Goal: Task Accomplishment & Management: Complete application form

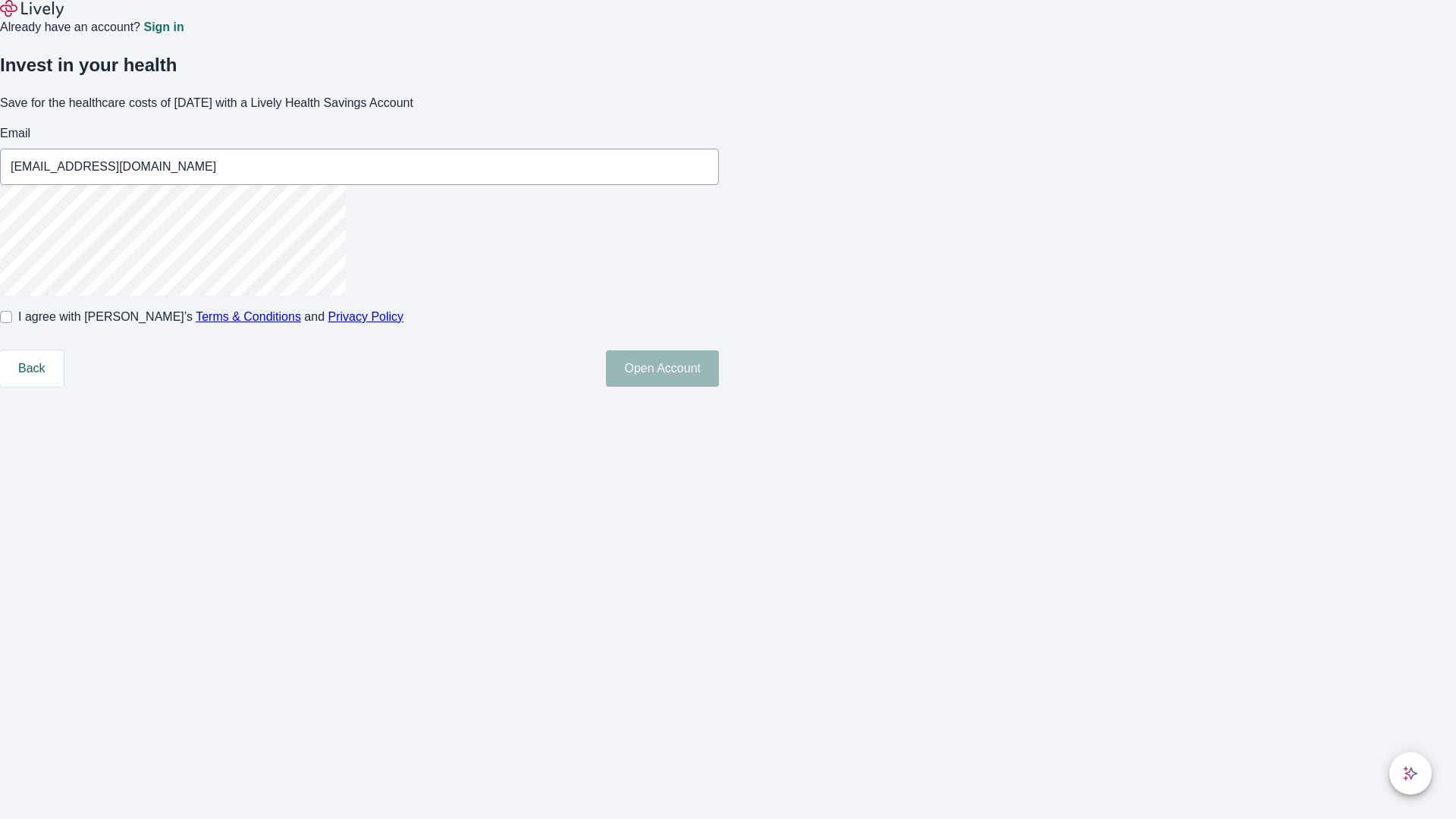
click at [12, 323] on input "I agree with Lively’s Terms & Conditions and Privacy Policy" at bounding box center [6, 317] width 12 height 12
checkbox input "true"
click at [719, 387] on button "Open Account" at bounding box center [662, 368] width 113 height 36
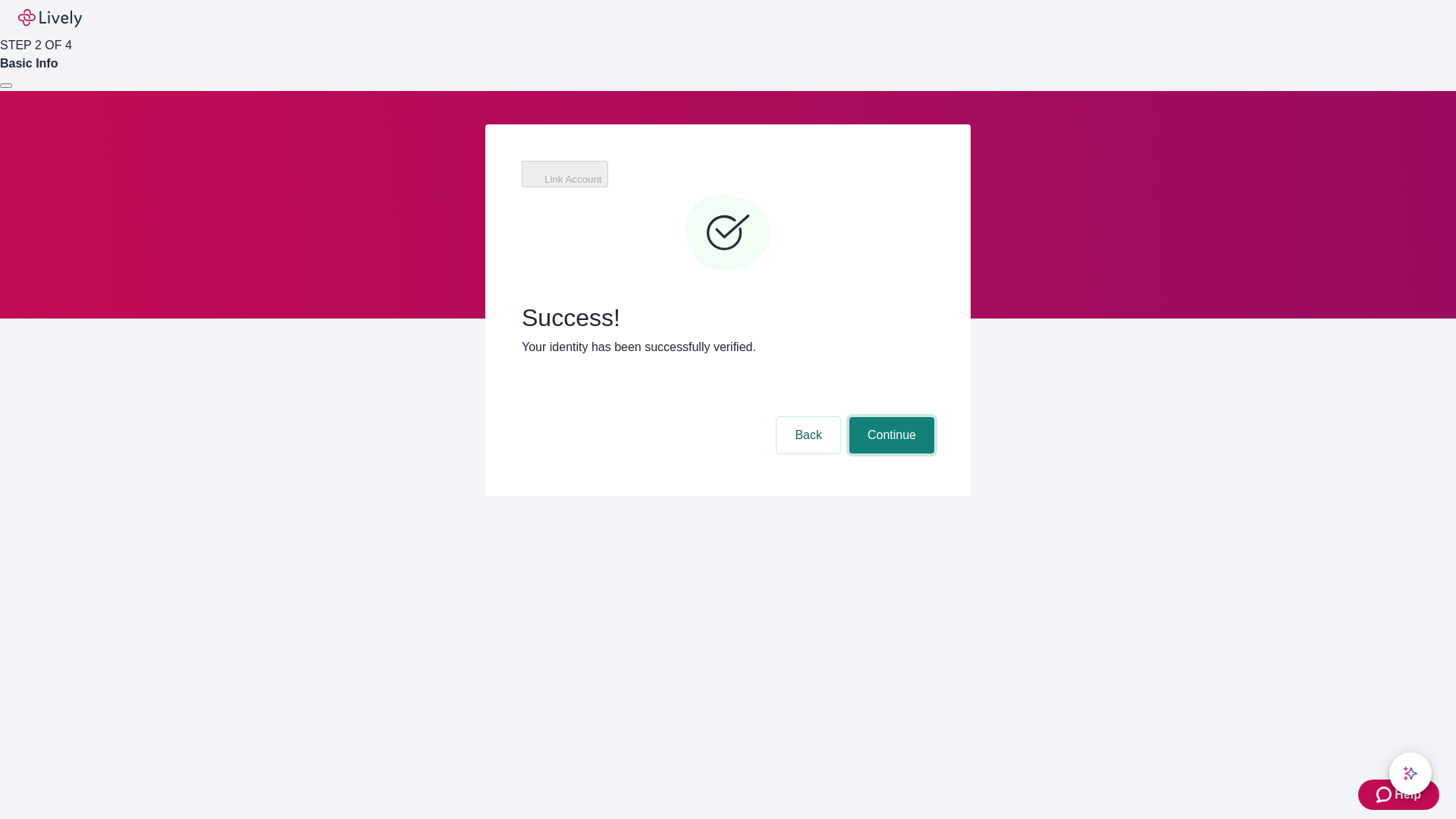
click at [890, 417] on button "Continue" at bounding box center [892, 435] width 85 height 36
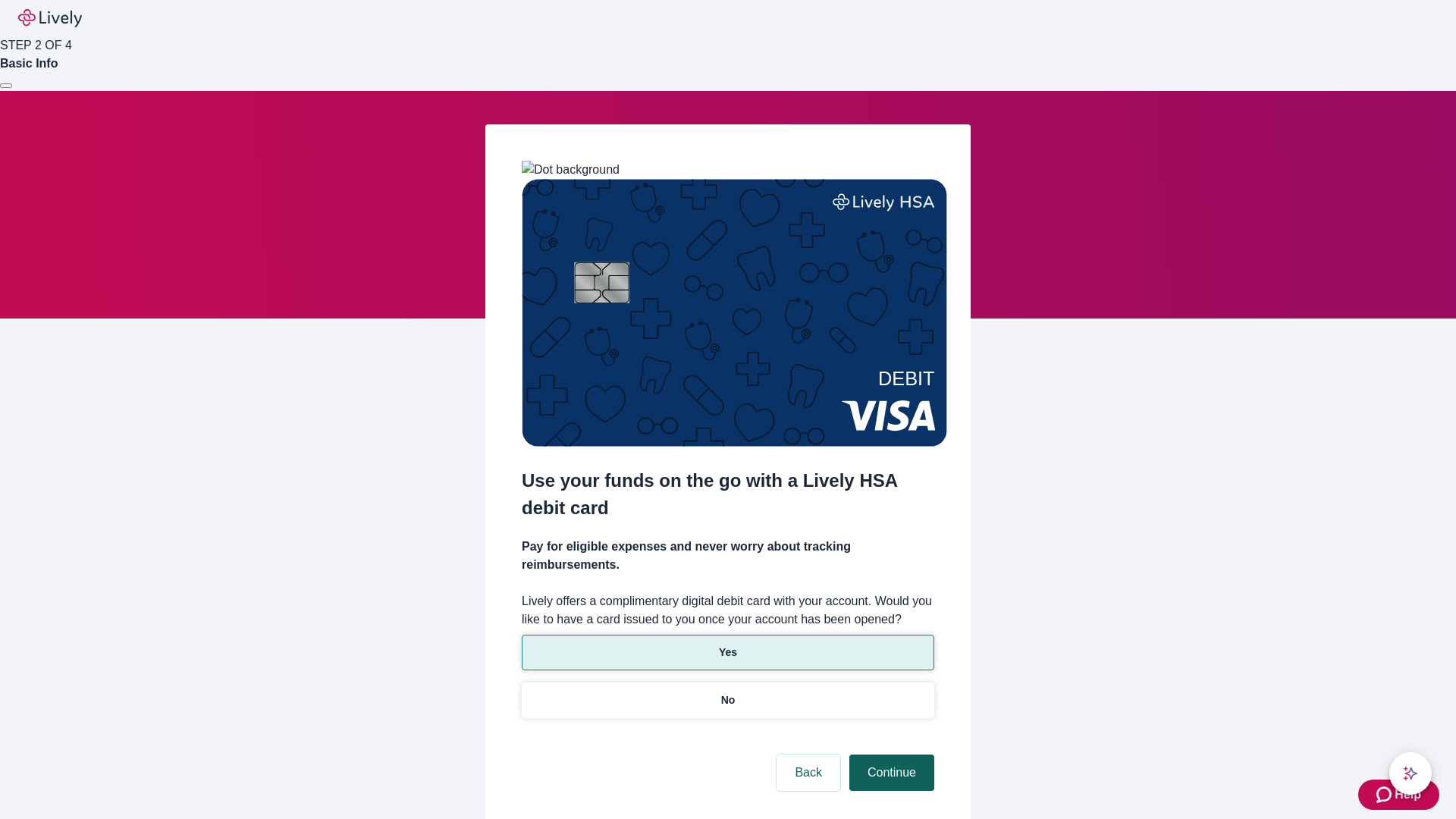
click at [727, 644] on p "Yes" at bounding box center [728, 652] width 18 height 16
click at [890, 754] on button "Continue" at bounding box center [892, 773] width 85 height 36
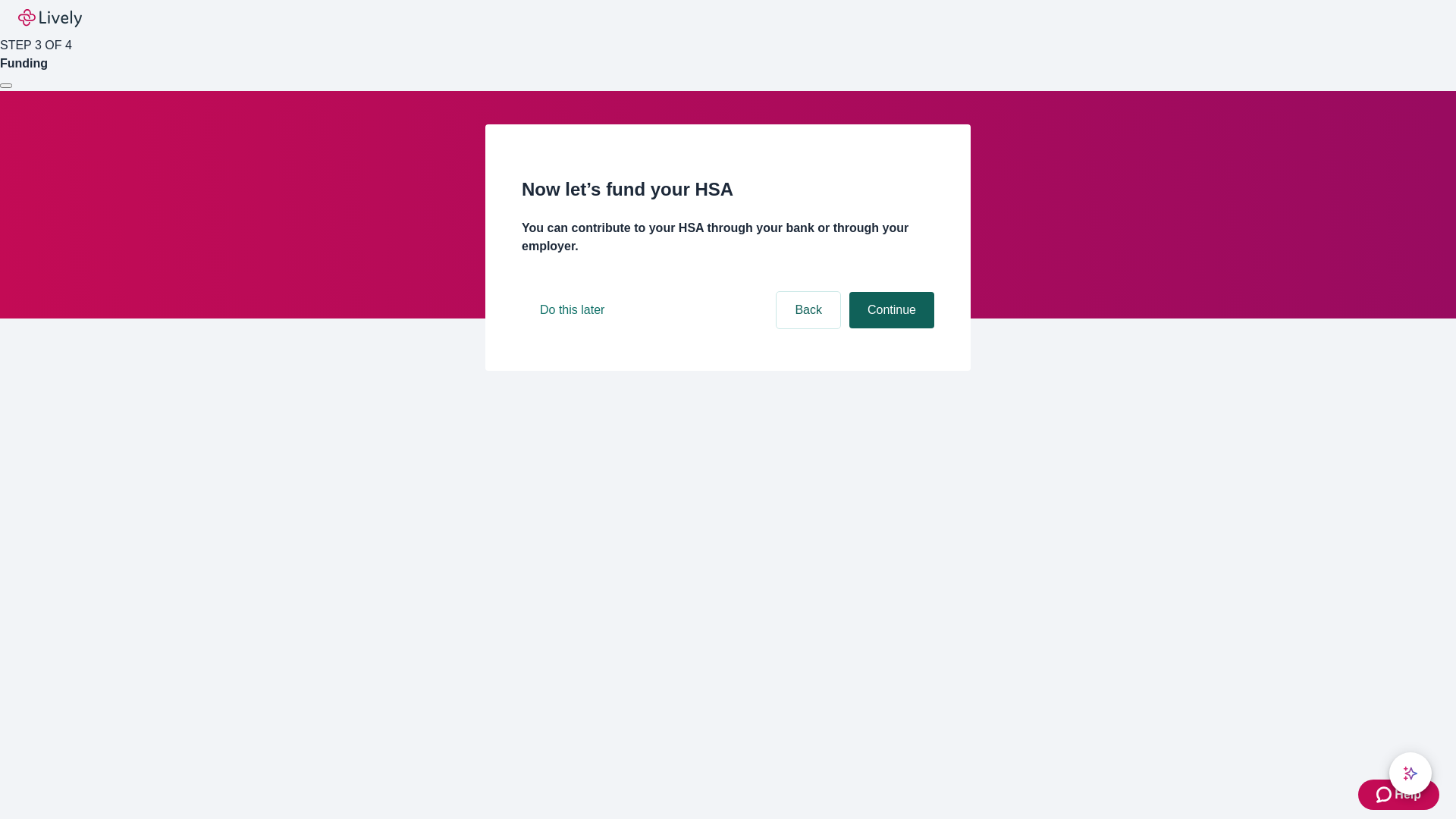
click at [890, 328] on button "Continue" at bounding box center [892, 310] width 85 height 36
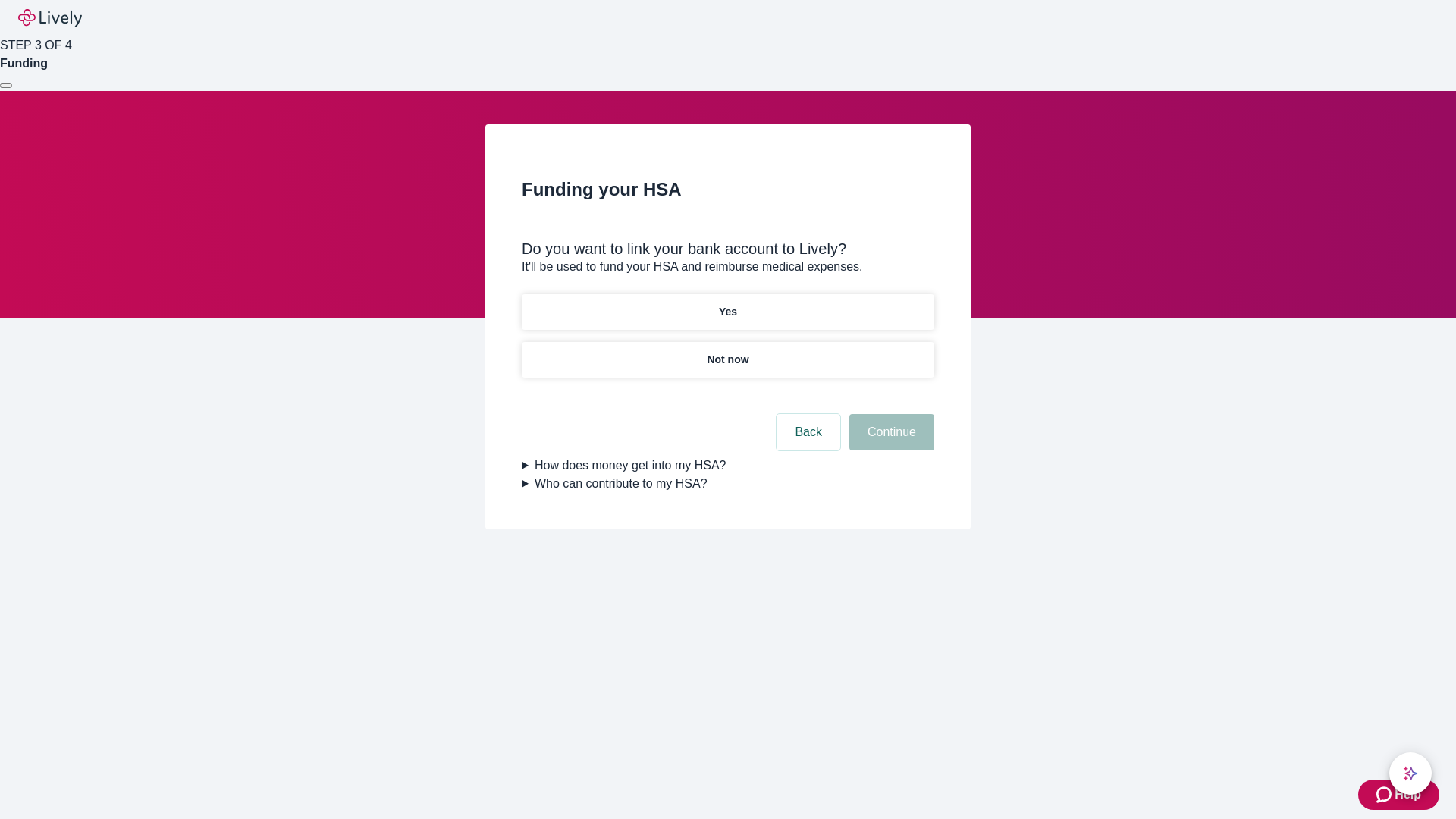
click at [727, 352] on p "Not now" at bounding box center [727, 359] width 42 height 16
click at [890, 441] on button "Continue" at bounding box center [892, 432] width 85 height 36
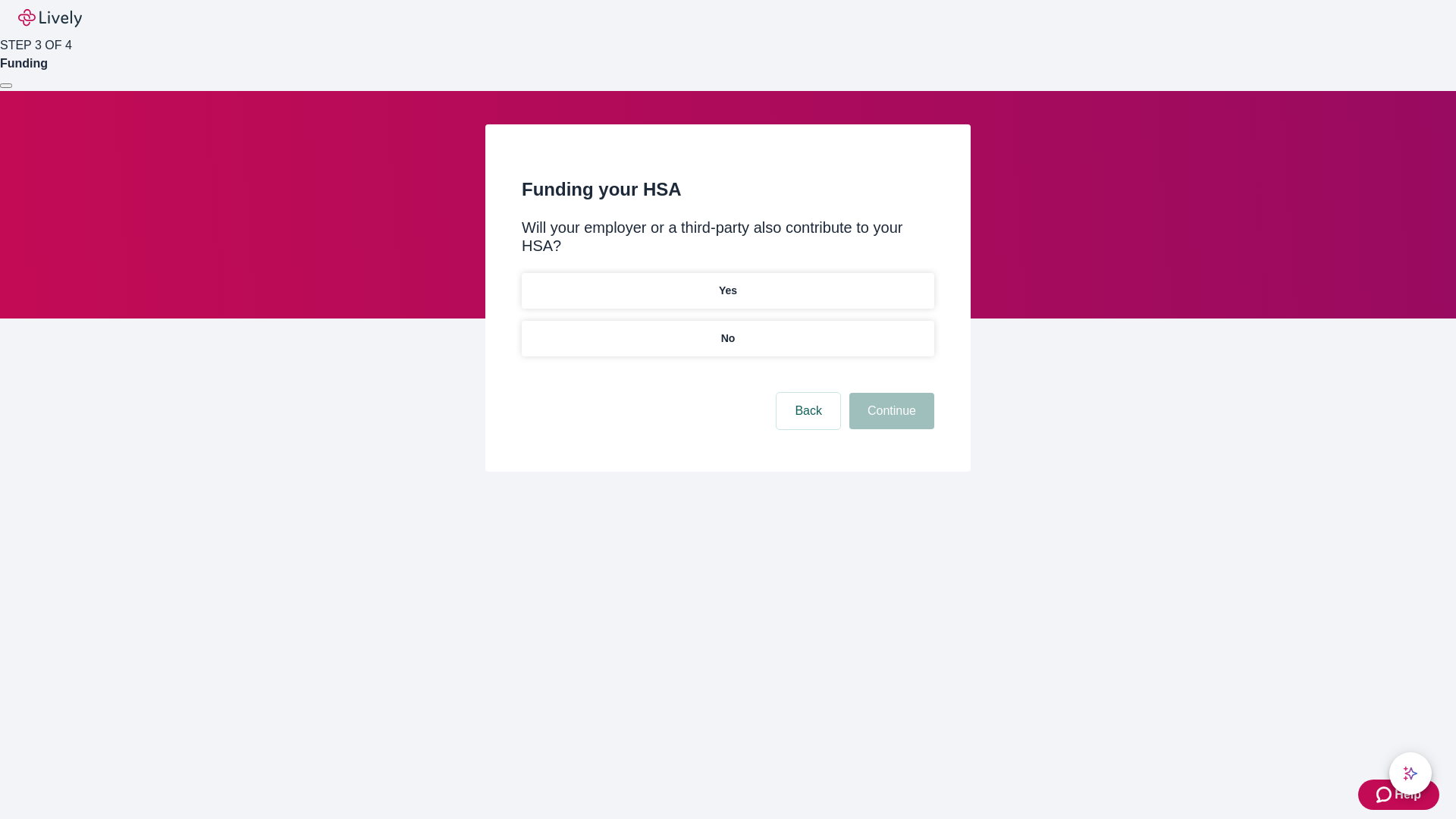
click at [727, 330] on p "No" at bounding box center [728, 338] width 14 height 16
click at [890, 393] on button "Continue" at bounding box center [892, 411] width 85 height 36
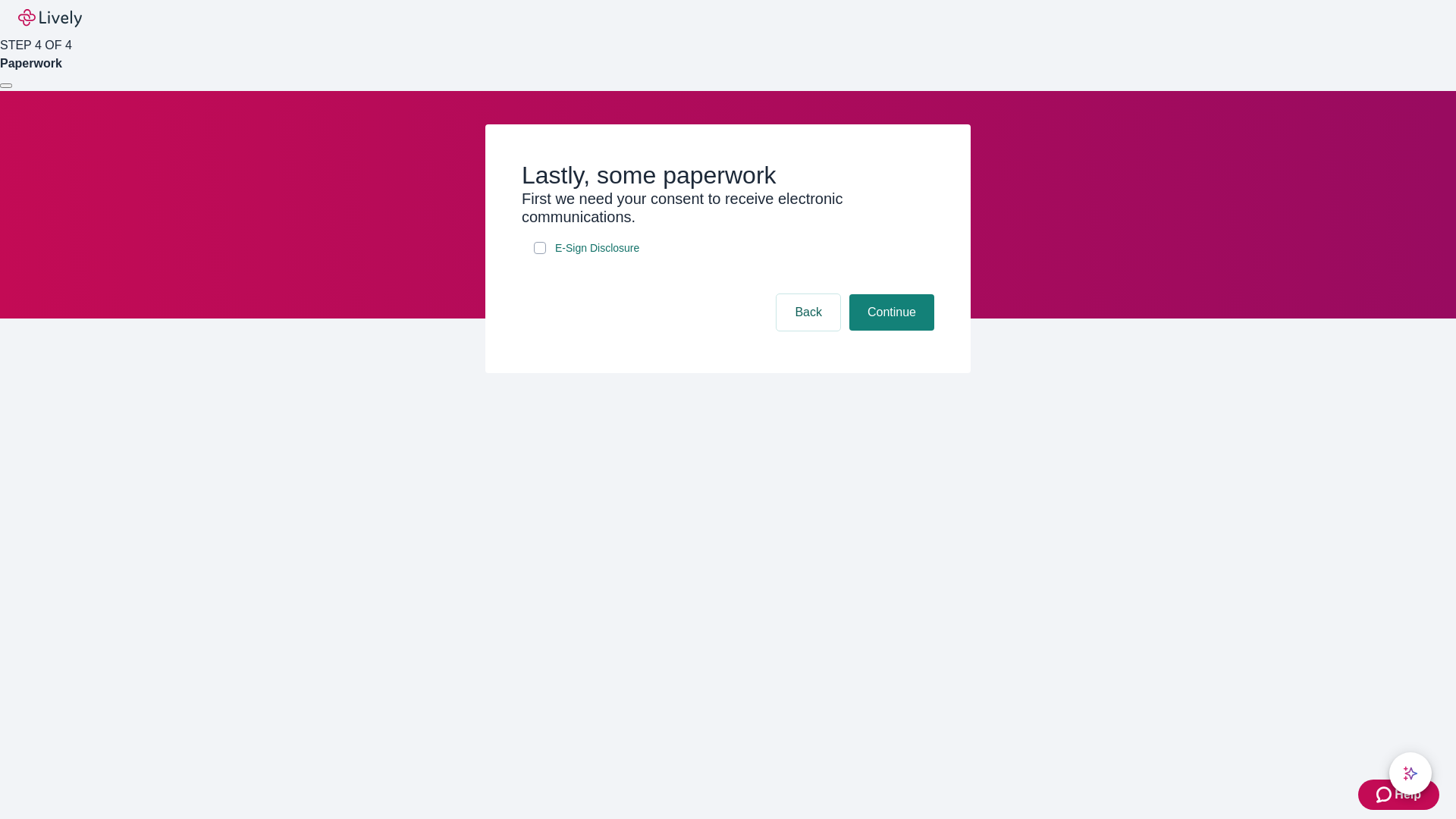
click at [540, 254] on input "E-Sign Disclosure" at bounding box center [540, 248] width 12 height 12
checkbox input "true"
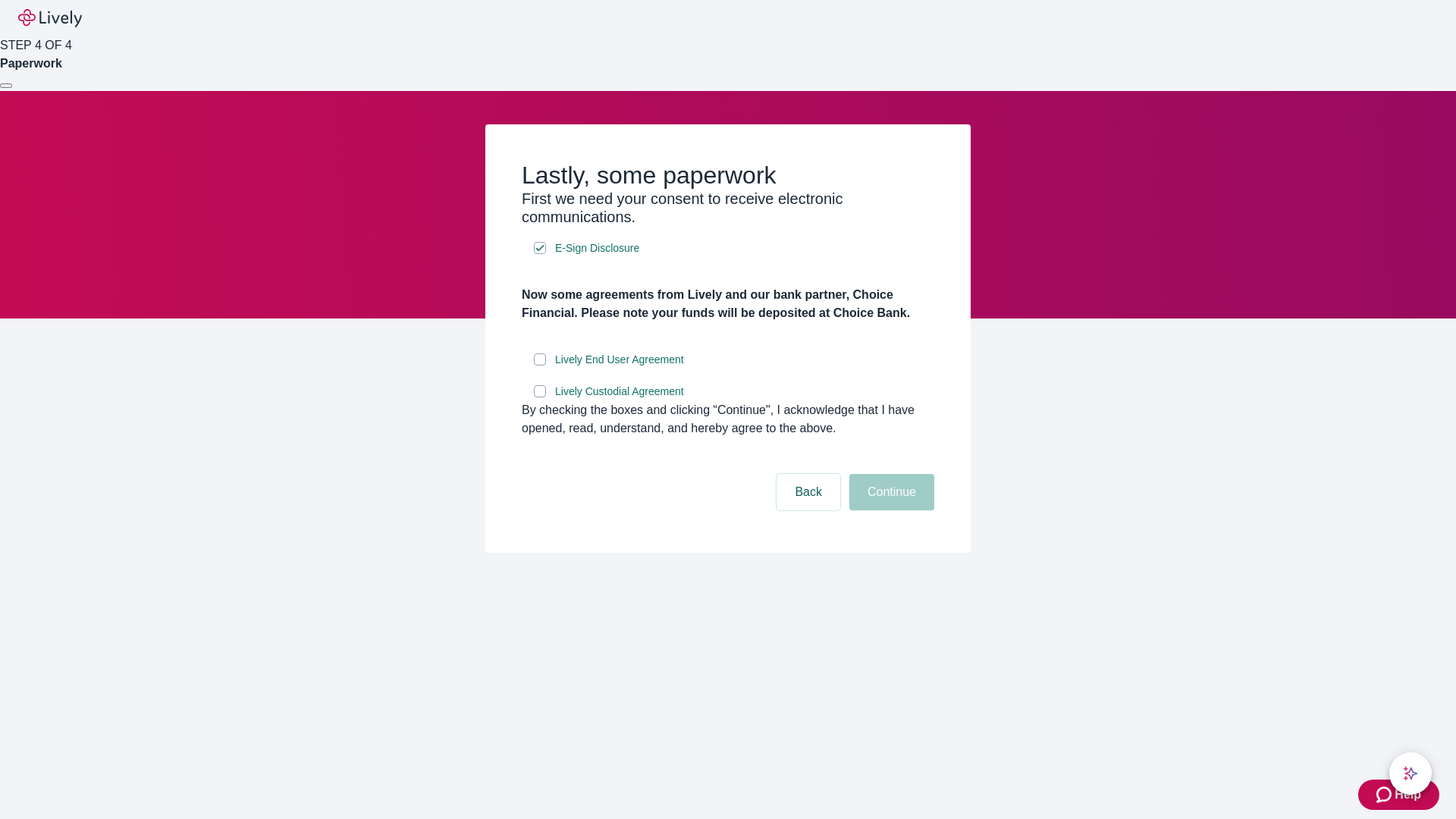
click at [540, 365] on input "Lively End User Agreement" at bounding box center [540, 359] width 12 height 12
checkbox input "true"
click at [540, 397] on input "Lively Custodial Agreement" at bounding box center [540, 391] width 12 height 12
checkbox input "true"
click at [890, 511] on button "Continue" at bounding box center [892, 492] width 85 height 36
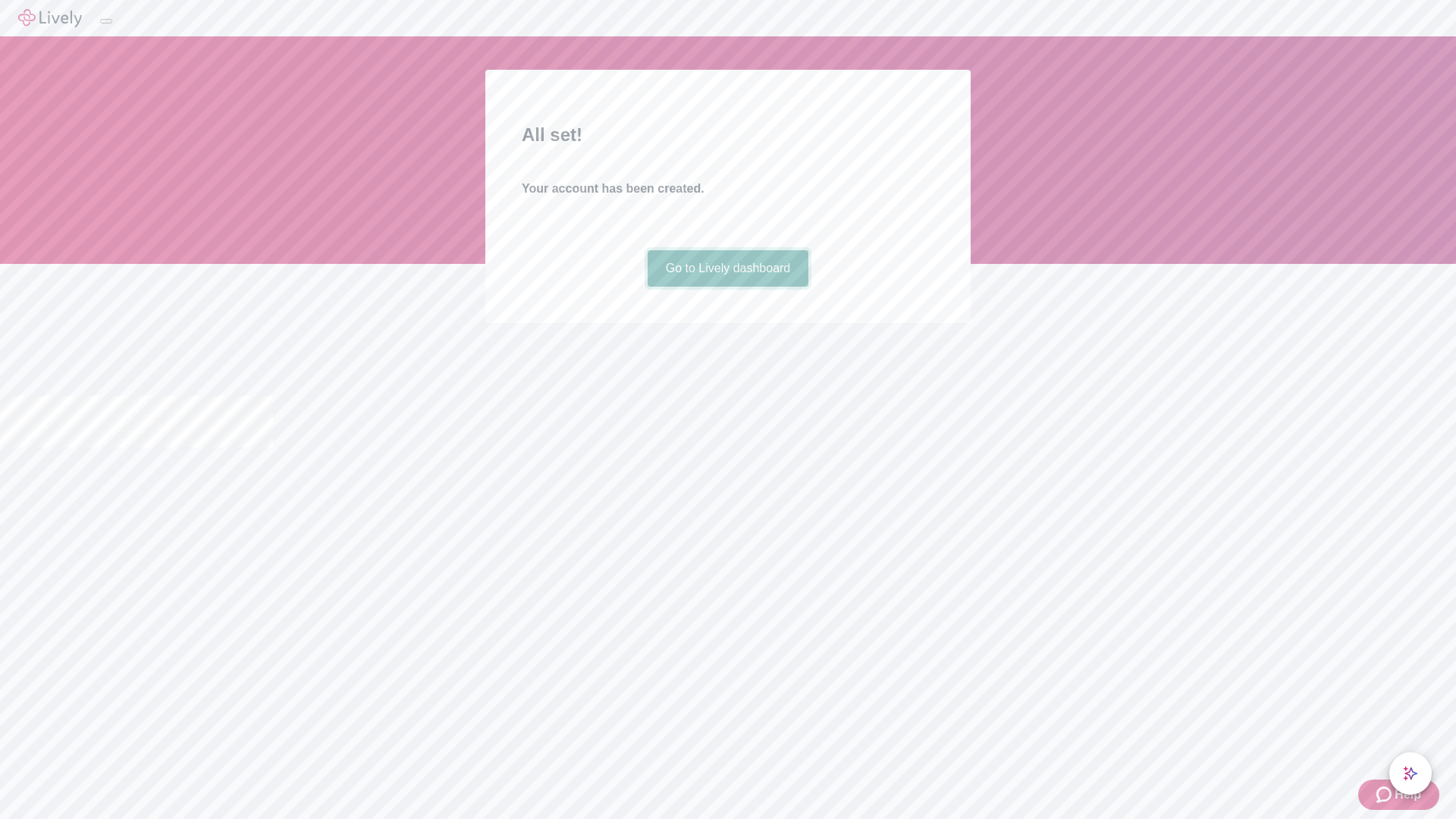
click at [727, 286] on link "Go to Lively dashboard" at bounding box center [728, 268] width 162 height 36
